Goal: Task Accomplishment & Management: Complete application form

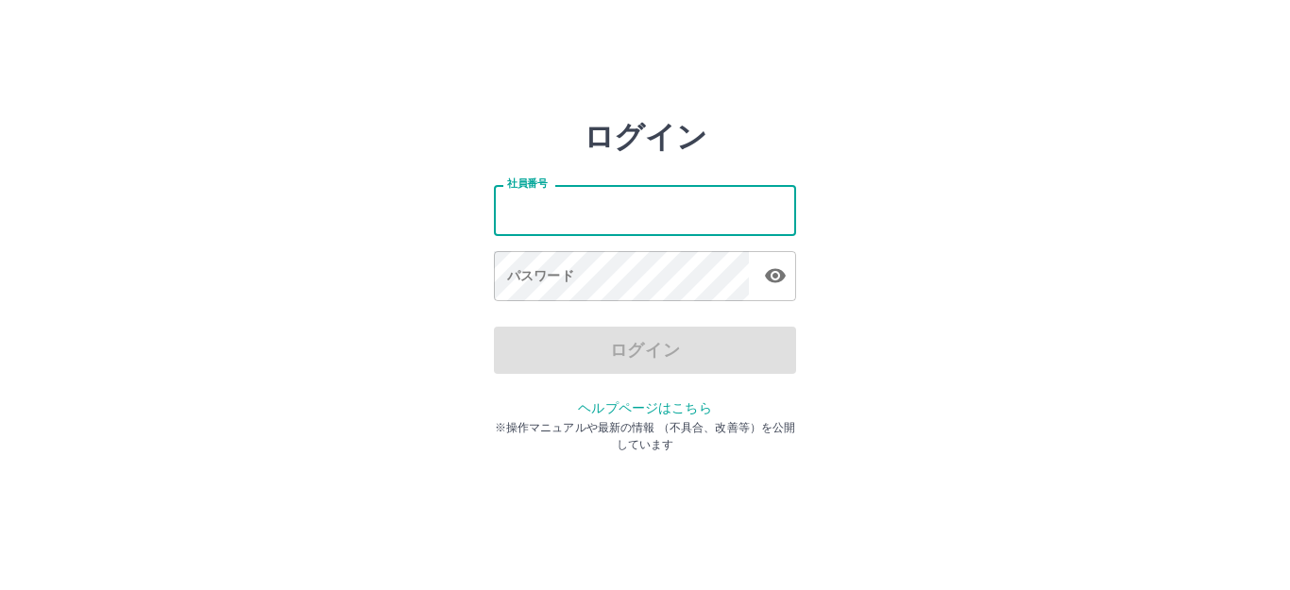
type input "*******"
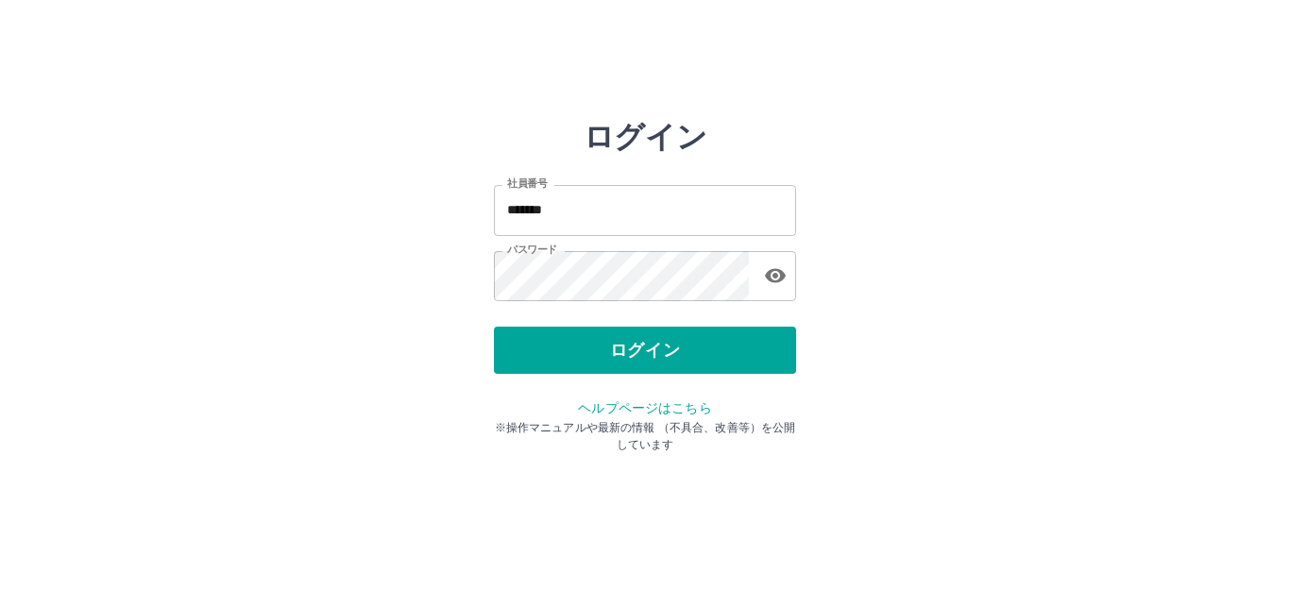
drag, startPoint x: 688, startPoint y: 375, endPoint x: 641, endPoint y: 357, distance: 49.6
click at [641, 357] on button "ログイン" at bounding box center [645, 350] width 302 height 47
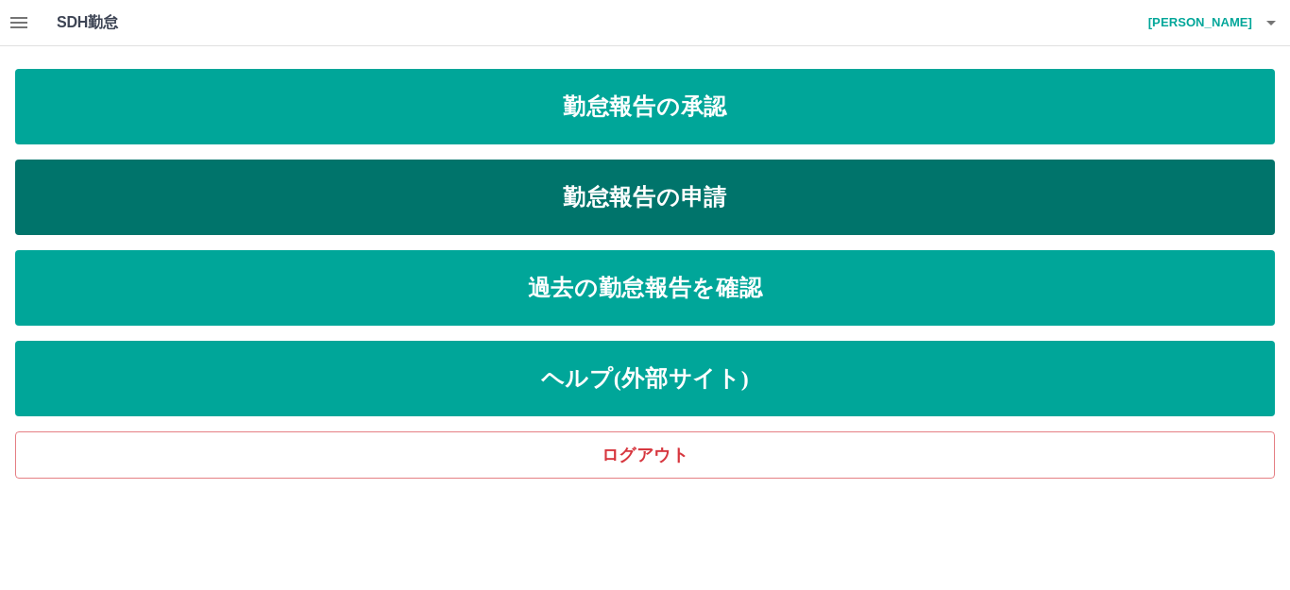
click at [739, 206] on link "勤怠報告の申請" at bounding box center [645, 198] width 1260 height 76
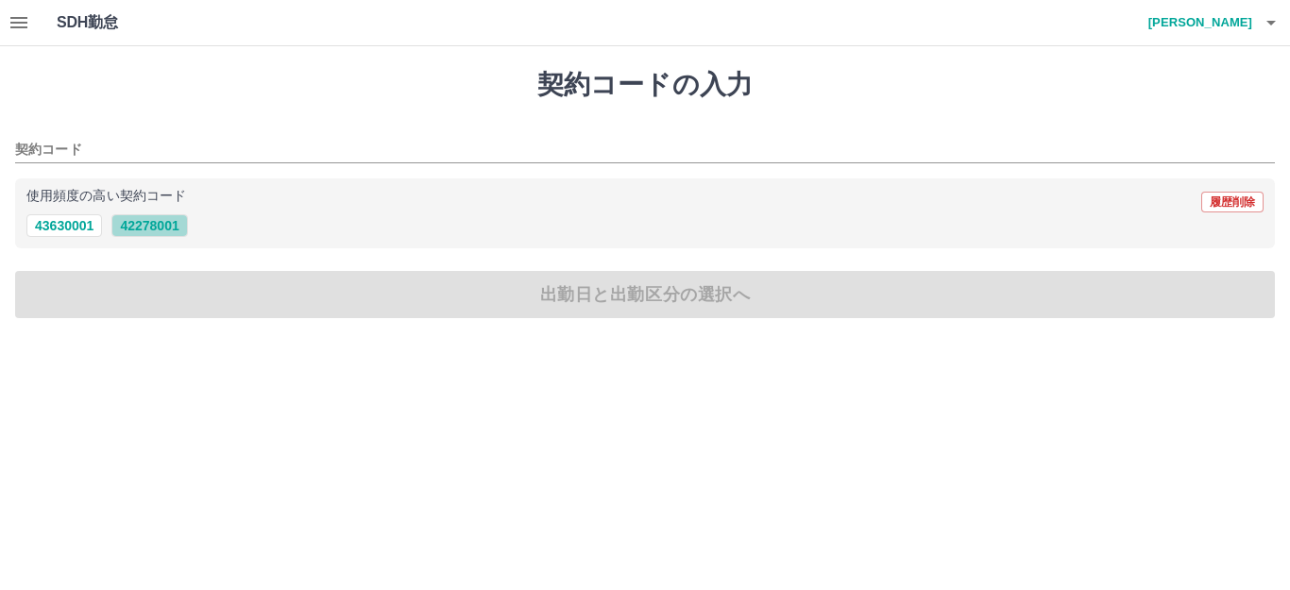
click at [149, 220] on button "42278001" at bounding box center [149, 225] width 76 height 23
type input "********"
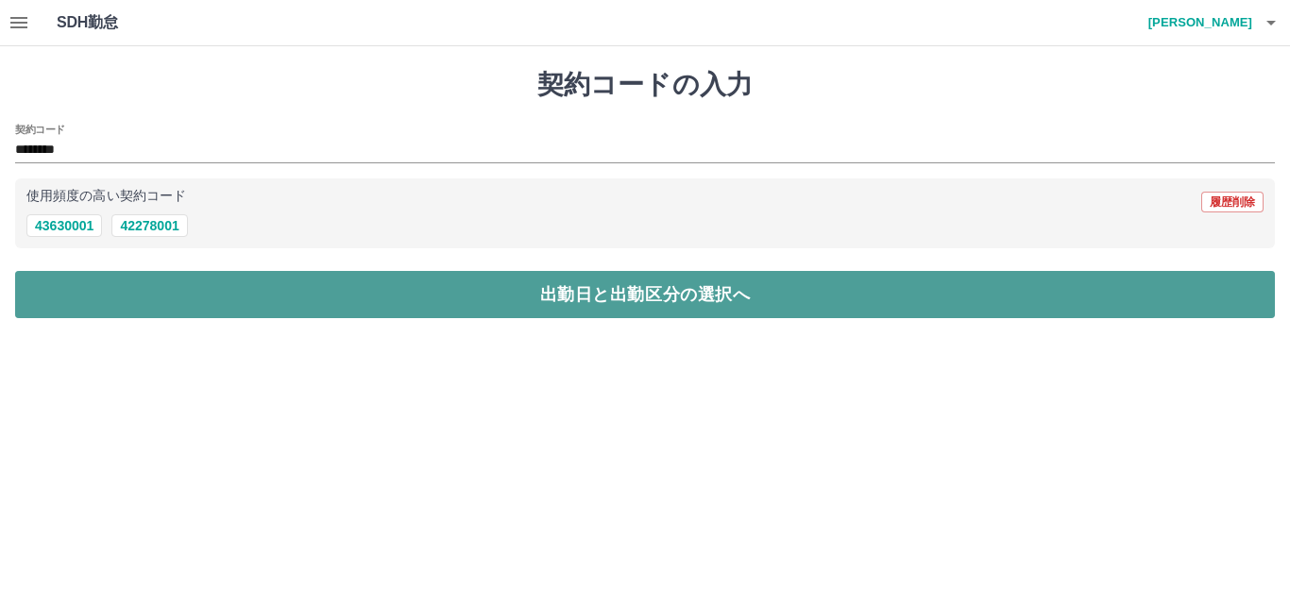
click at [212, 271] on button "出勤日と出勤区分の選択へ" at bounding box center [645, 294] width 1260 height 47
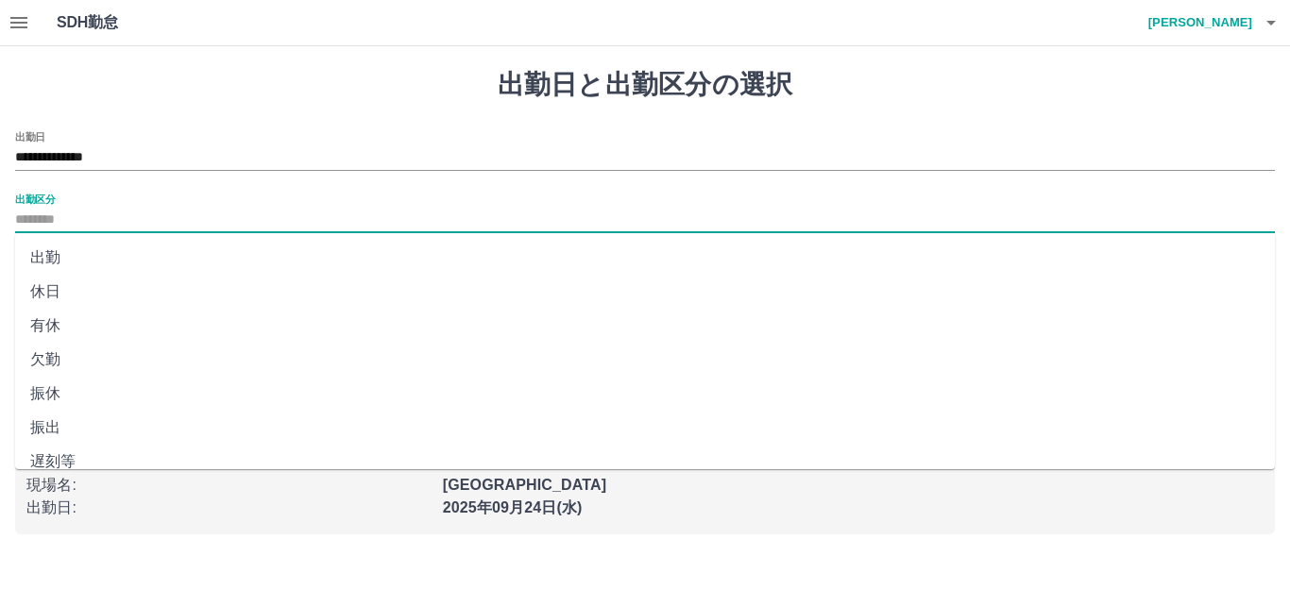
click at [99, 219] on input "出勤区分" at bounding box center [645, 221] width 1260 height 24
click at [69, 257] on li "出勤" at bounding box center [645, 258] width 1260 height 34
type input "**"
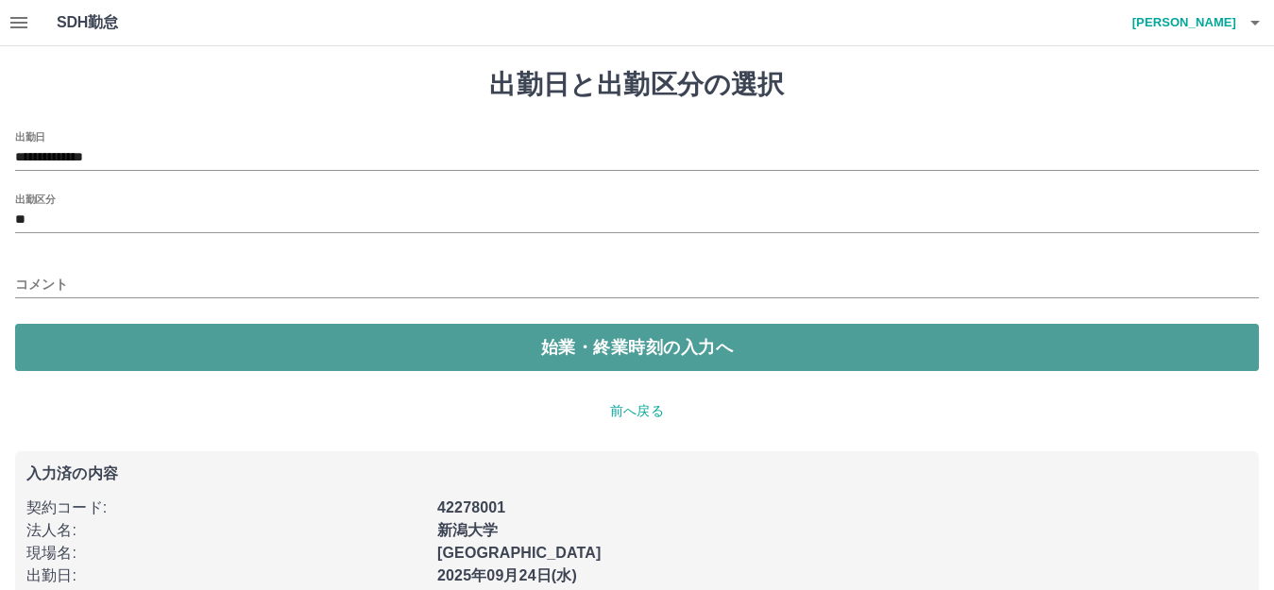
click at [159, 356] on button "始業・終業時刻の入力へ" at bounding box center [637, 347] width 1244 height 47
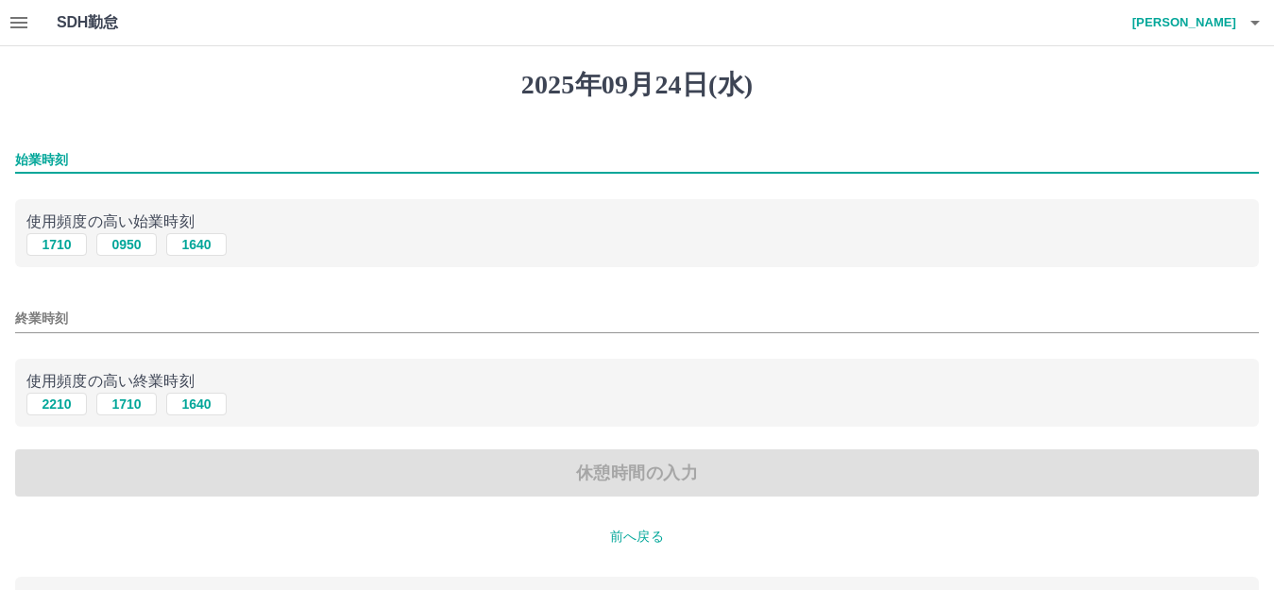
click at [224, 160] on input "始業時刻" at bounding box center [637, 159] width 1244 height 27
type input "****"
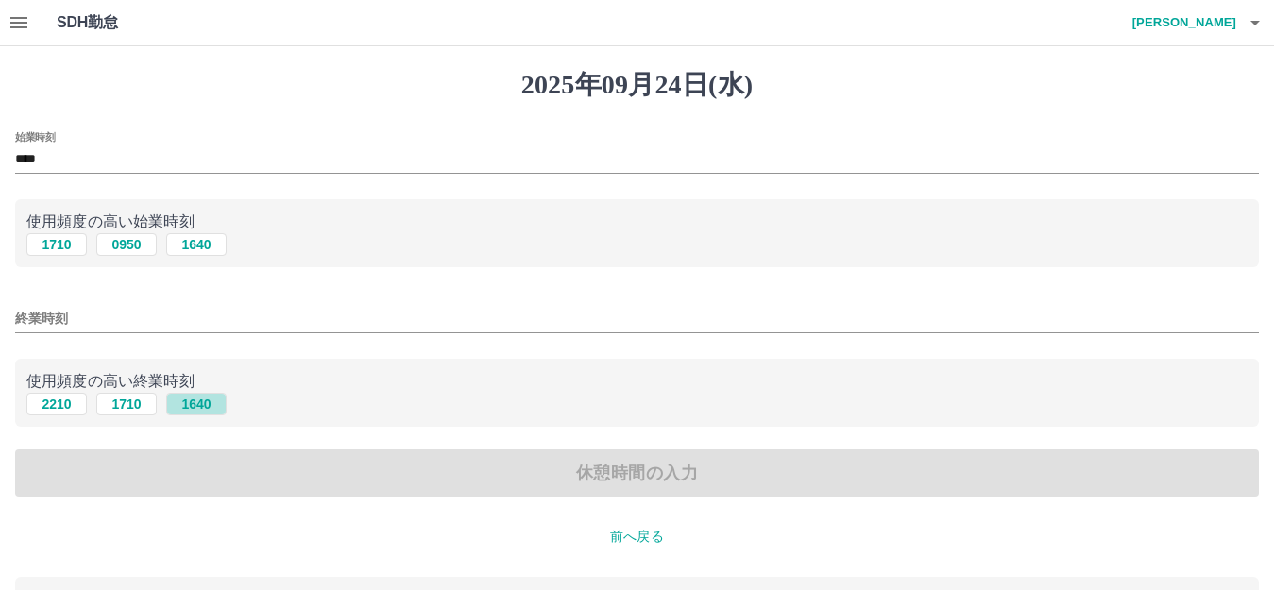
drag, startPoint x: 182, startPoint y: 403, endPoint x: 176, endPoint y: 381, distance: 23.6
click at [182, 402] on button "1640" at bounding box center [196, 404] width 60 height 23
type input "****"
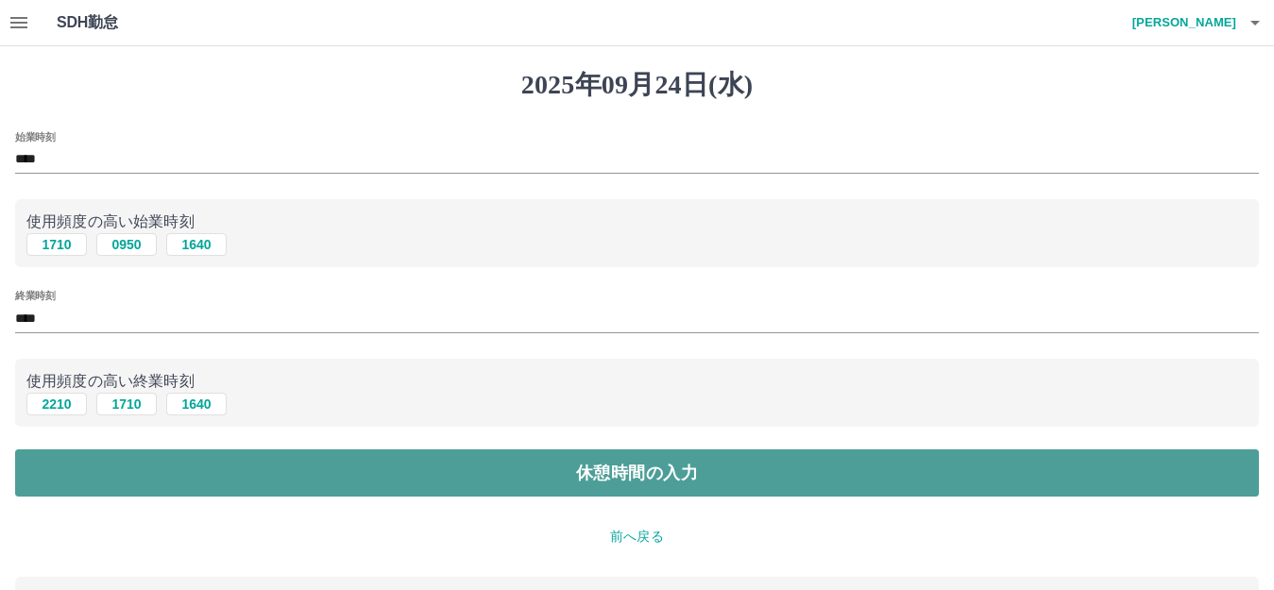
click at [220, 470] on button "休憩時間の入力" at bounding box center [637, 473] width 1244 height 47
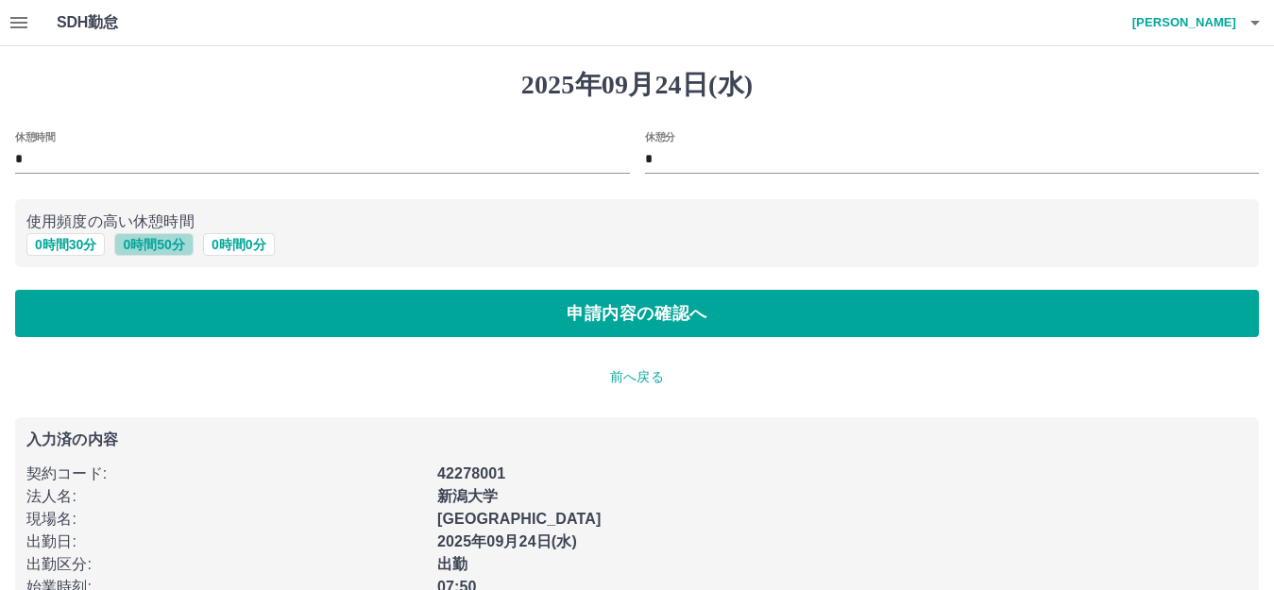
click at [162, 248] on button "0 時間 50 分" at bounding box center [153, 244] width 78 height 23
type input "**"
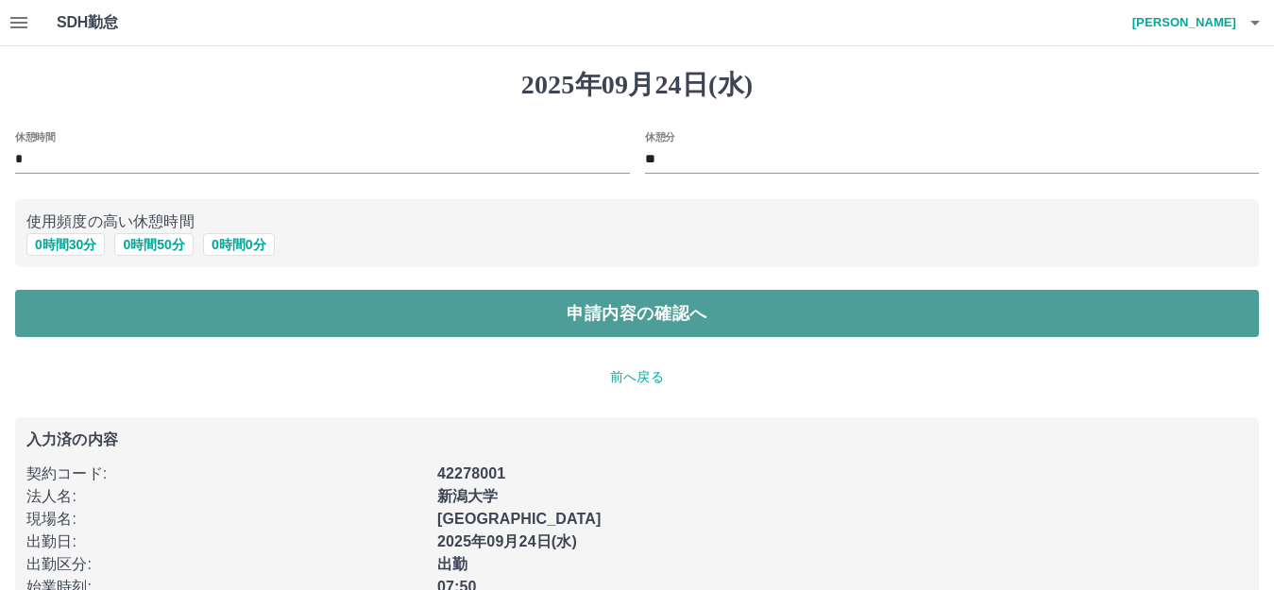
click at [162, 309] on button "申請内容の確認へ" at bounding box center [637, 313] width 1244 height 47
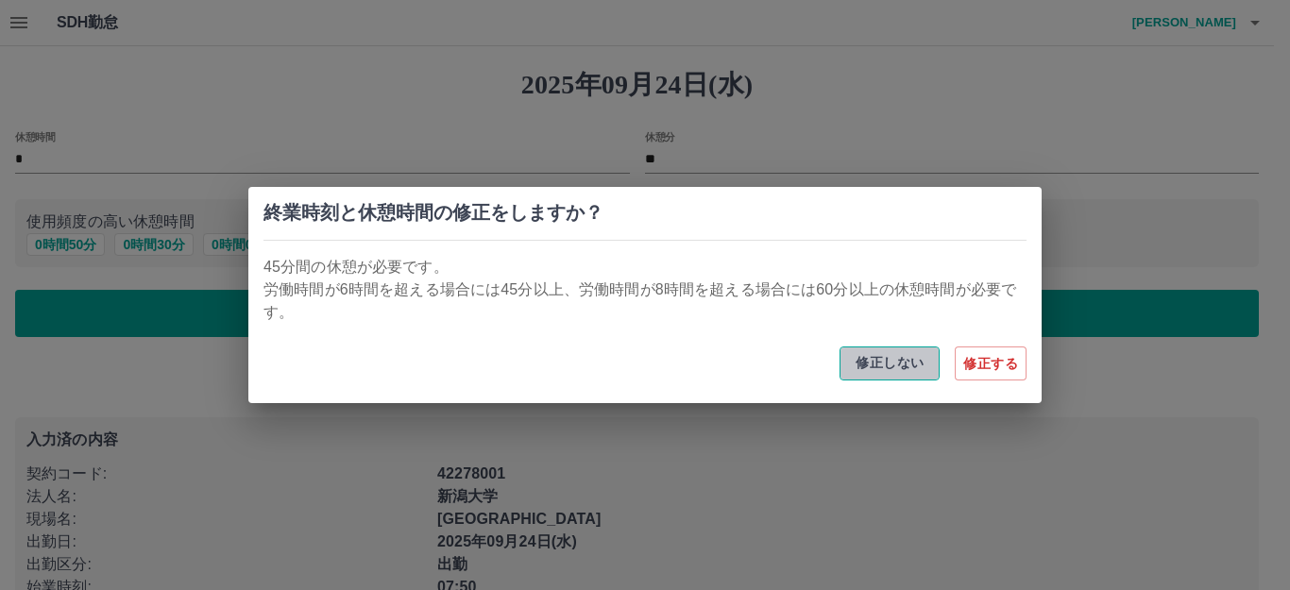
click at [888, 362] on button "修正しない" at bounding box center [890, 364] width 100 height 34
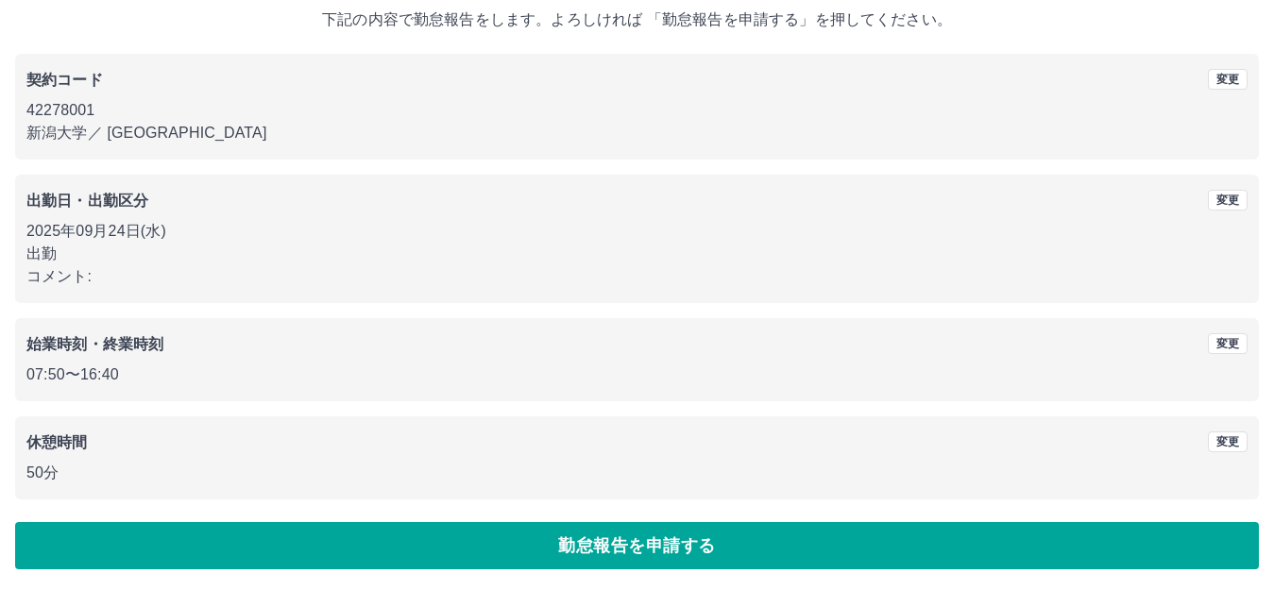
scroll to position [117, 0]
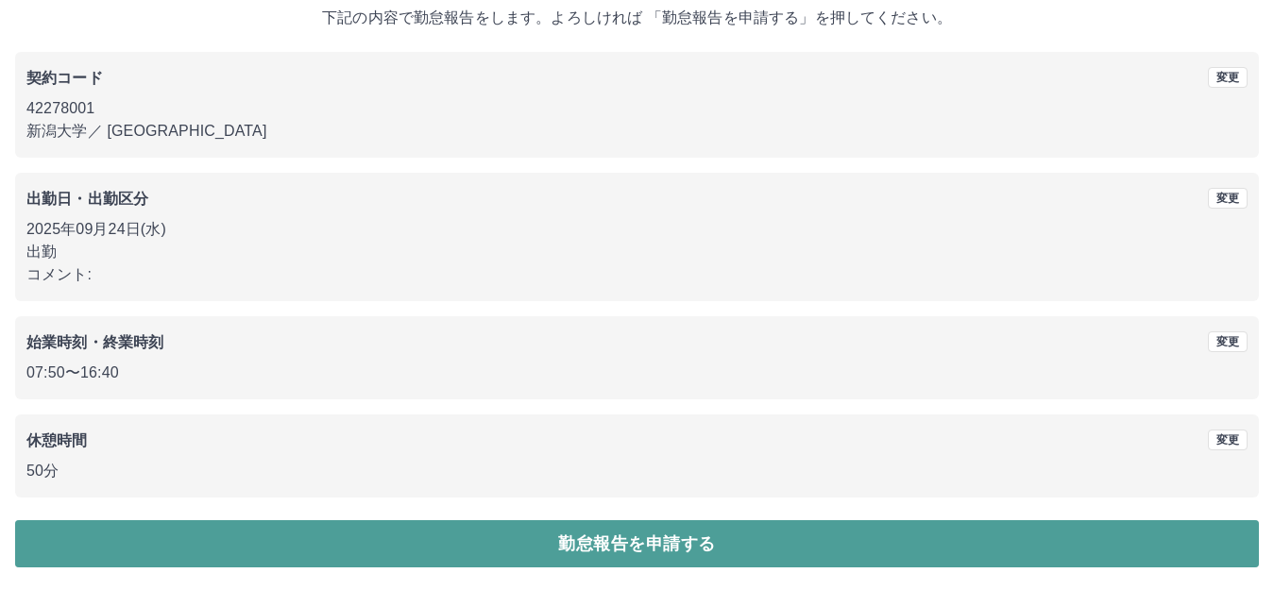
click at [723, 551] on button "勤怠報告を申請する" at bounding box center [637, 543] width 1244 height 47
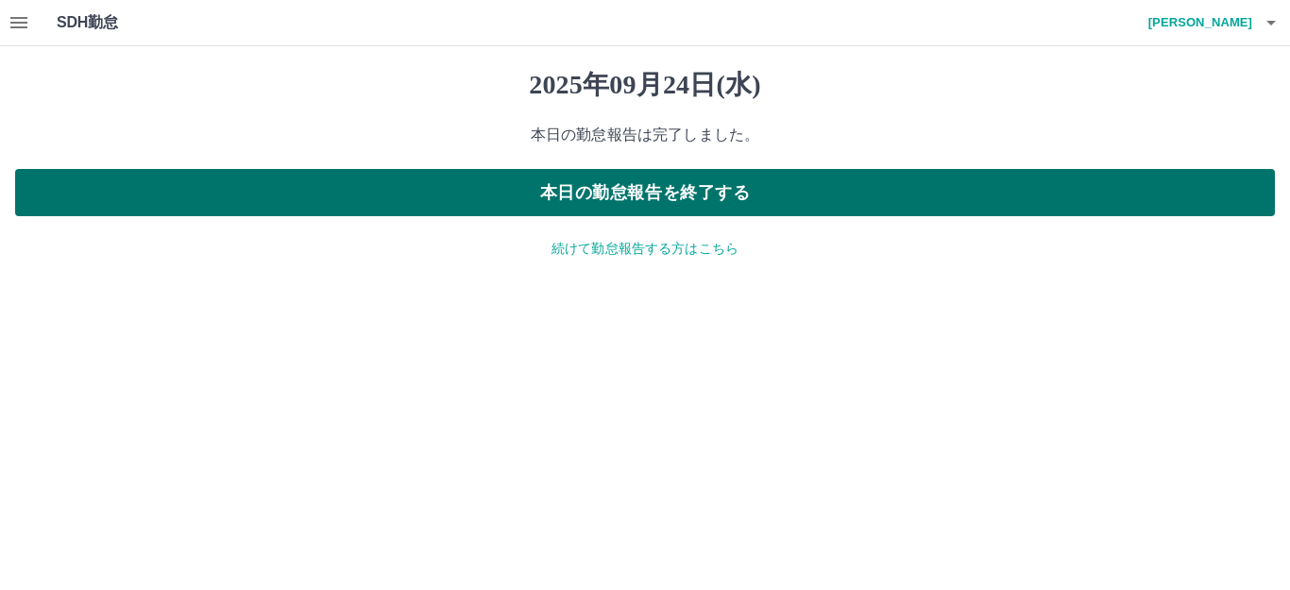
click at [770, 199] on button "本日の勤怠報告を終了する" at bounding box center [645, 192] width 1260 height 47
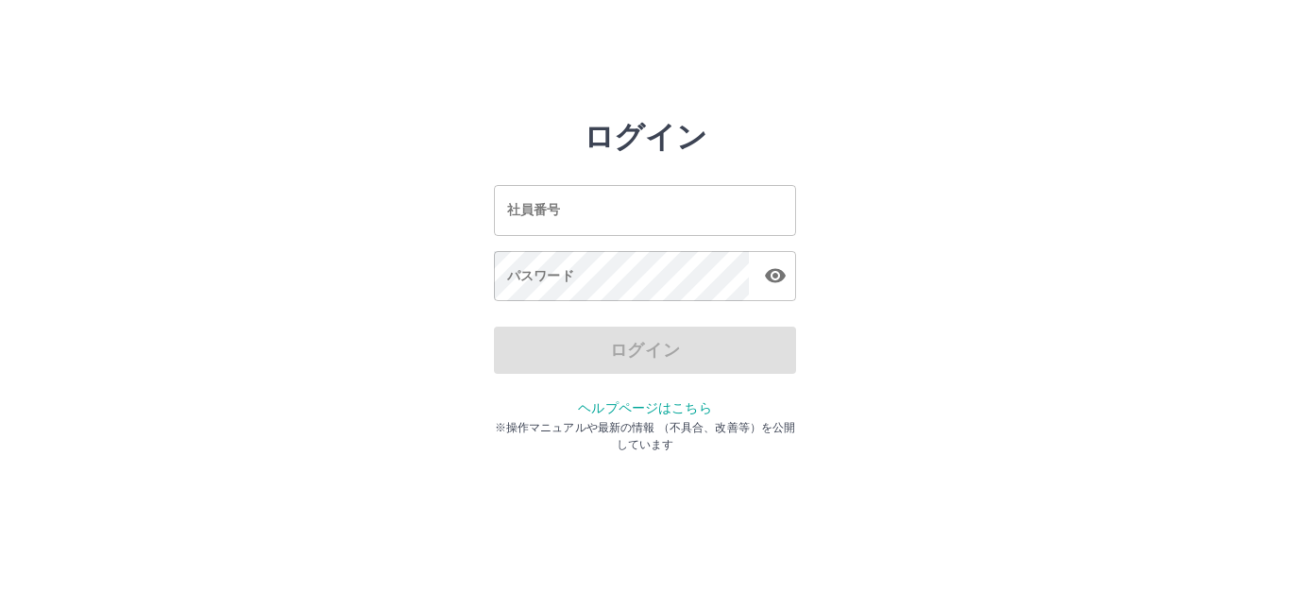
click at [533, 214] on input "社員番号" at bounding box center [645, 210] width 302 height 50
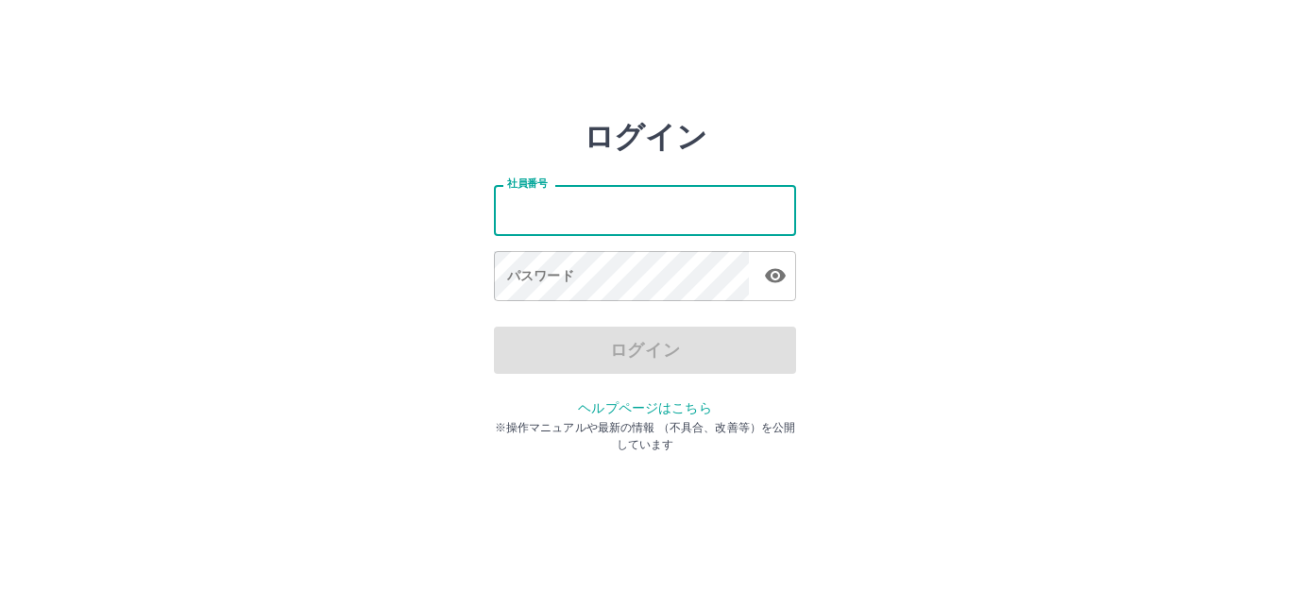
type input "*******"
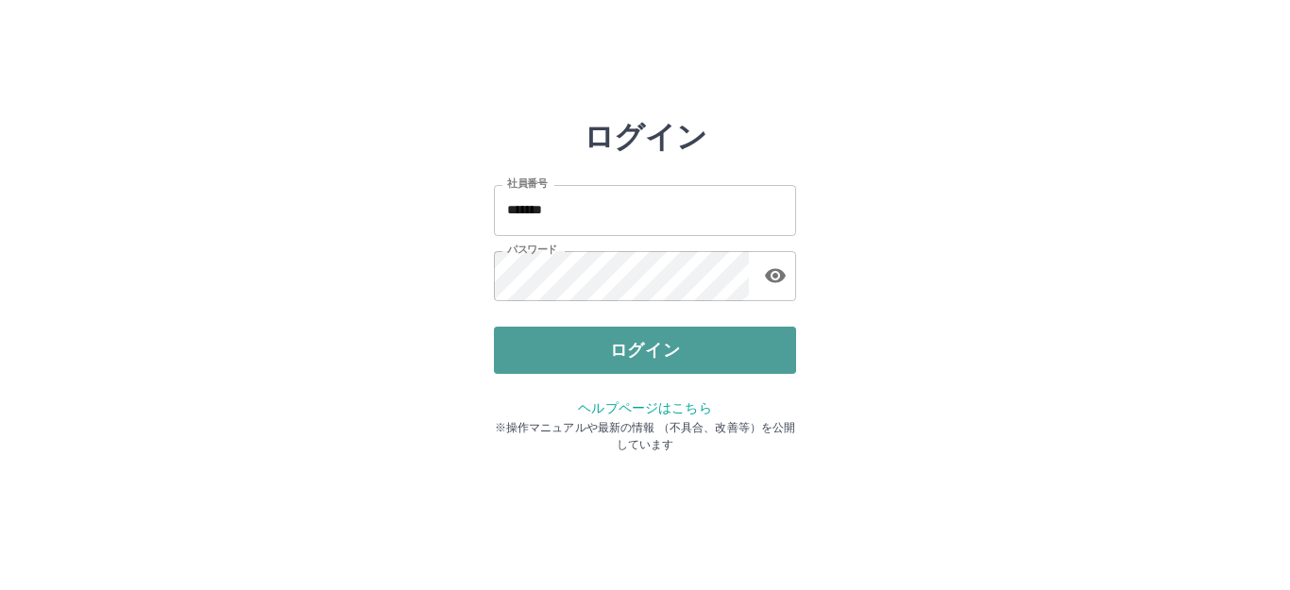
click at [678, 369] on button "ログイン" at bounding box center [645, 350] width 302 height 47
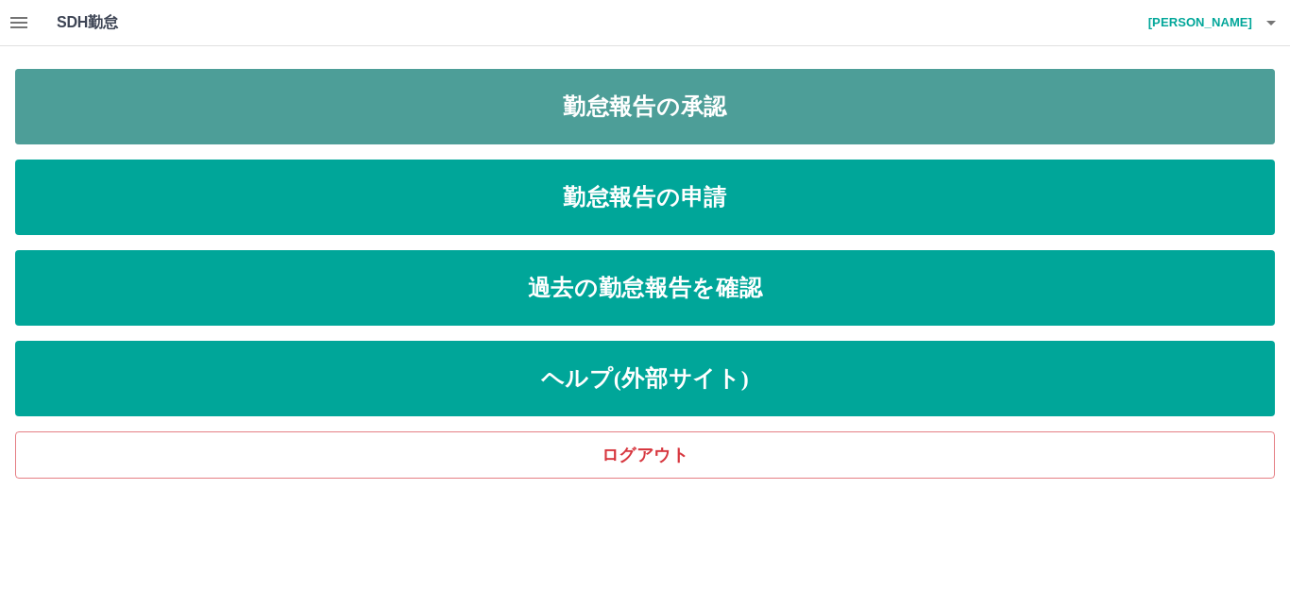
click at [518, 100] on link "勤怠報告の承認" at bounding box center [645, 107] width 1260 height 76
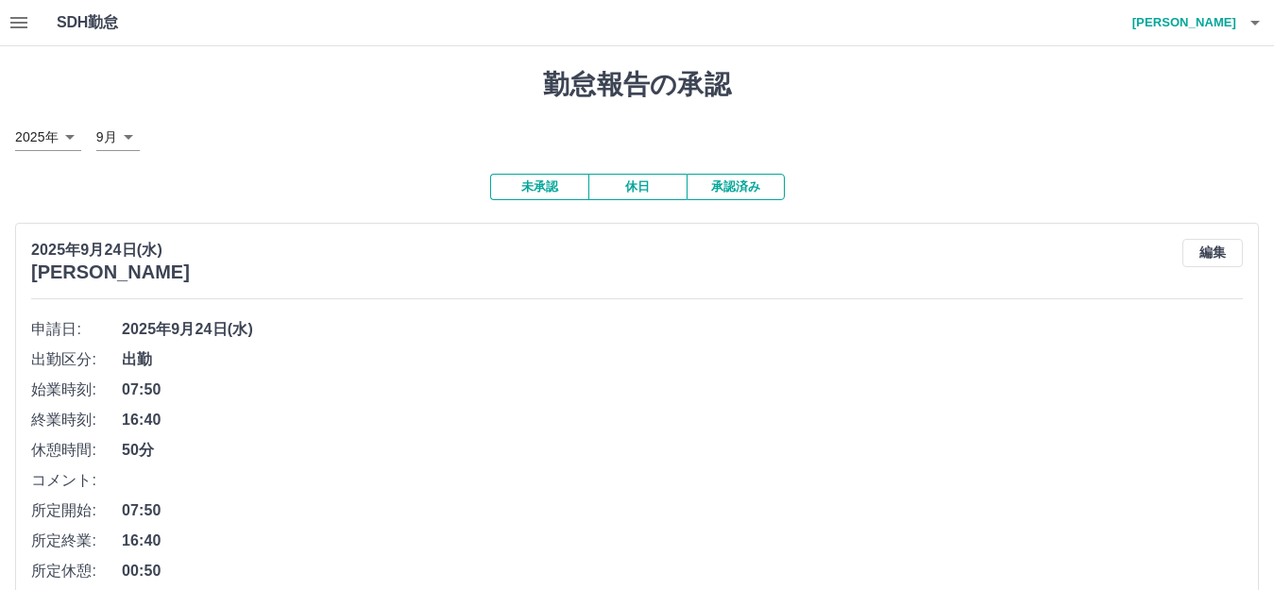
click at [567, 189] on button "未承認" at bounding box center [539, 187] width 98 height 26
click at [18, 26] on icon "button" at bounding box center [18, 22] width 17 height 11
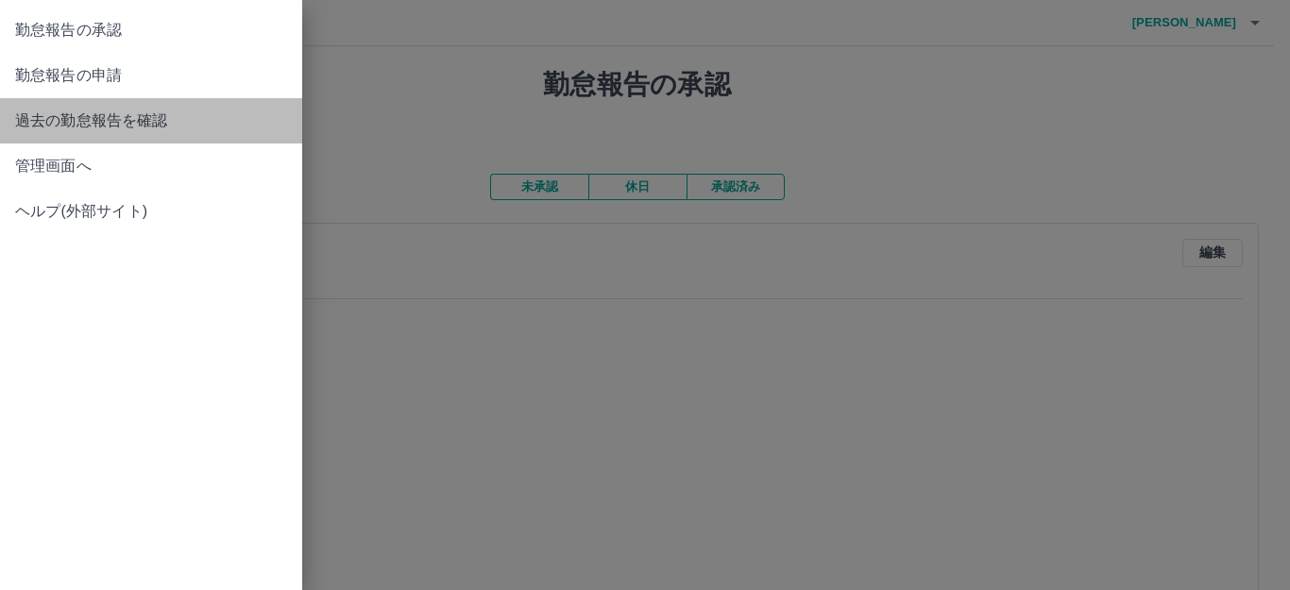
click at [97, 126] on span "過去の勤怠報告を確認" at bounding box center [151, 121] width 272 height 23
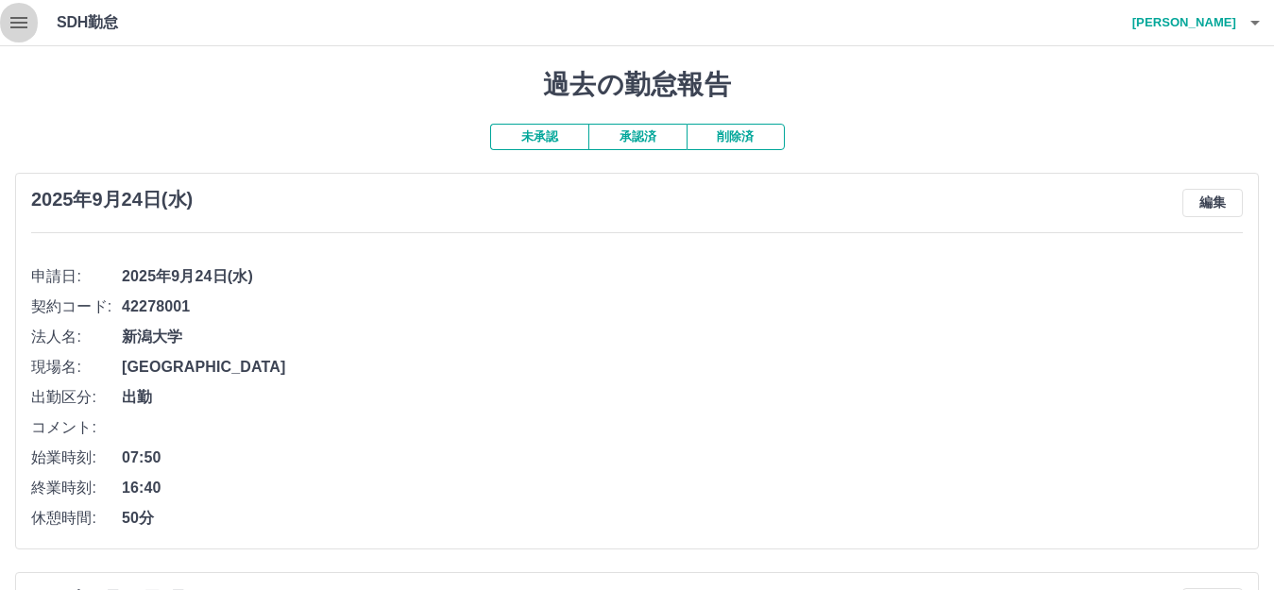
click at [0, 19] on button "button" at bounding box center [19, 22] width 38 height 45
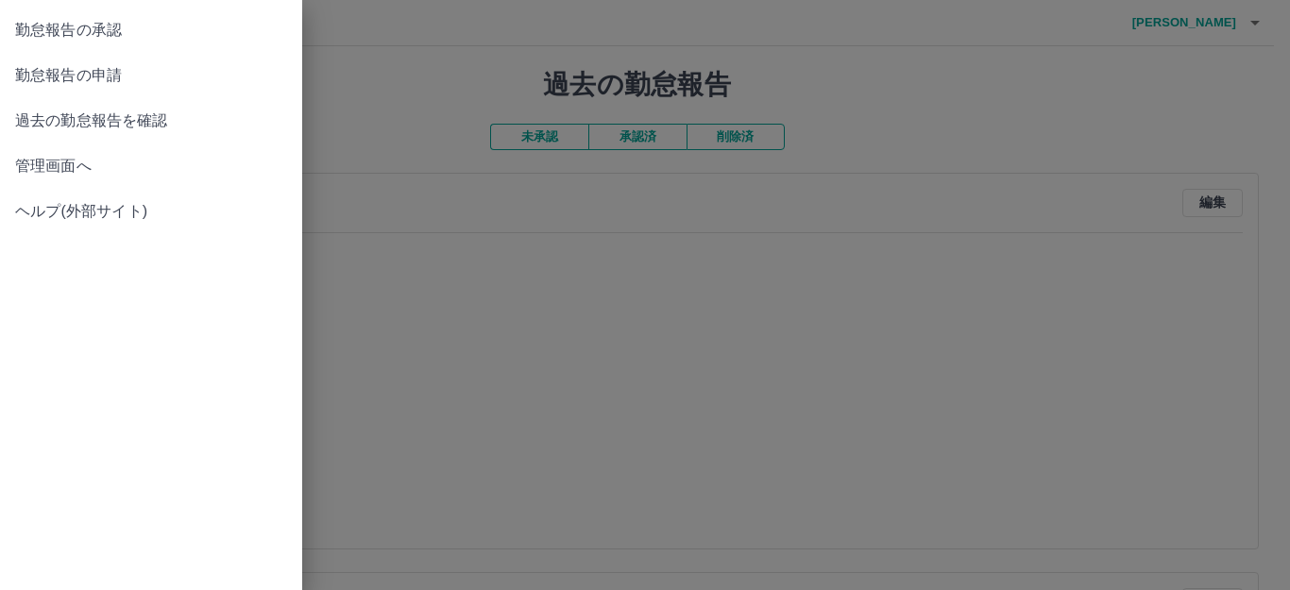
click at [70, 165] on span "管理画面へ" at bounding box center [151, 166] width 272 height 23
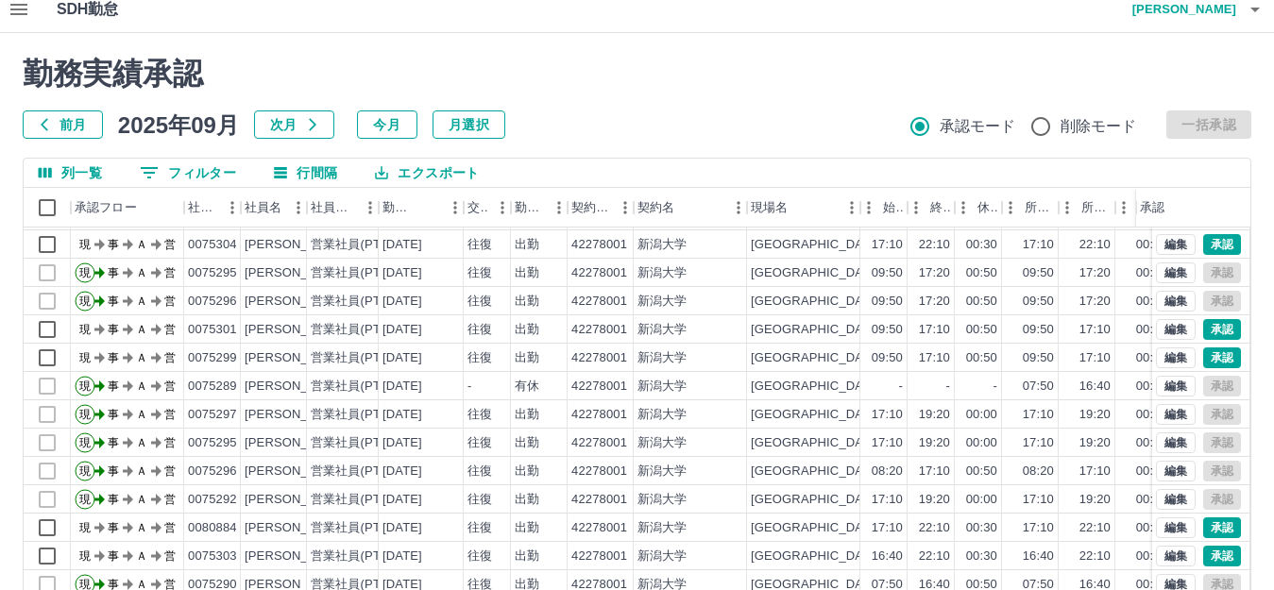
scroll to position [208, 0]
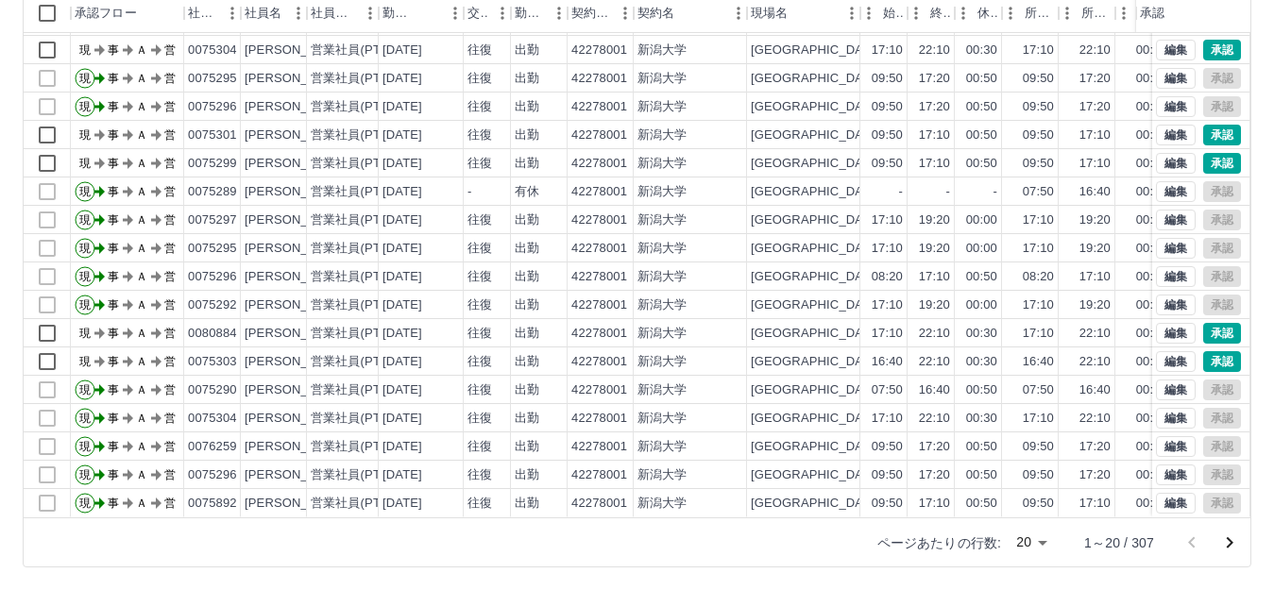
click at [1233, 532] on icon "次のページへ" at bounding box center [1229, 543] width 23 height 23
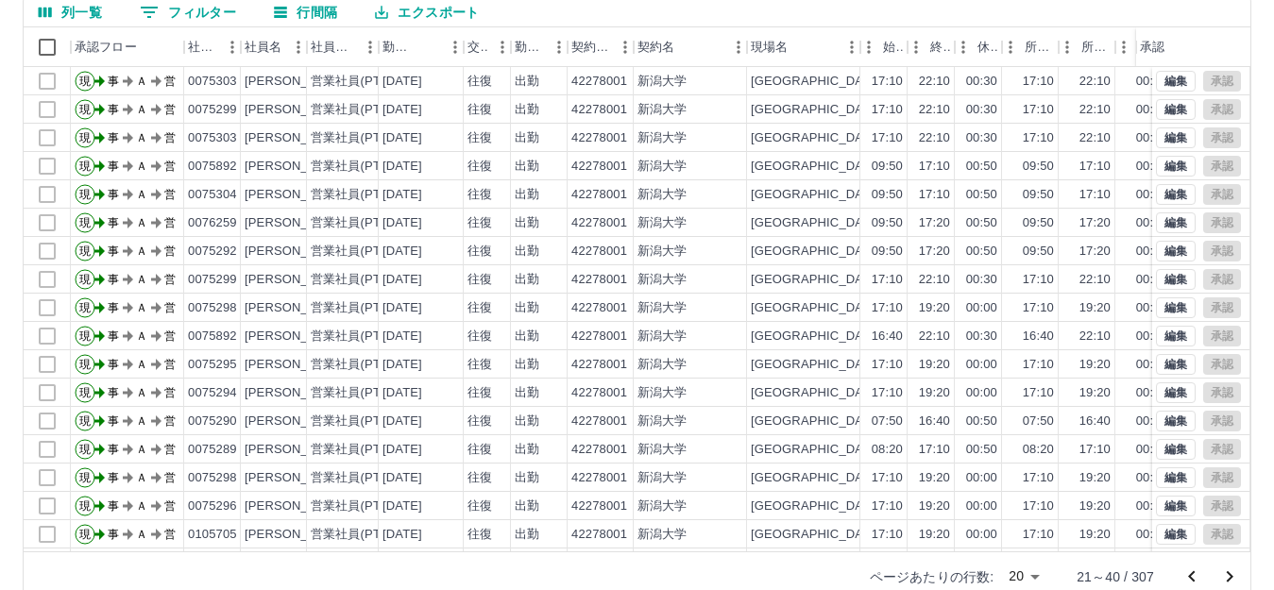
scroll to position [176, 0]
click at [1196, 581] on icon "前のページへ" at bounding box center [1192, 575] width 23 height 23
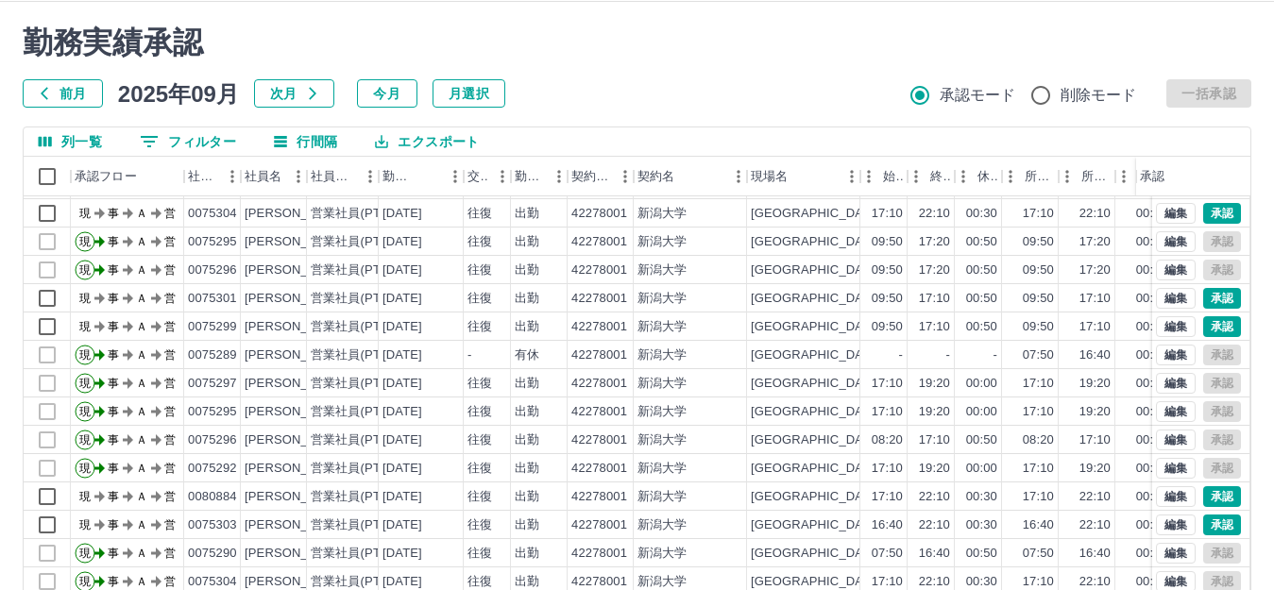
scroll to position [0, 0]
